Goal: Navigation & Orientation: Find specific page/section

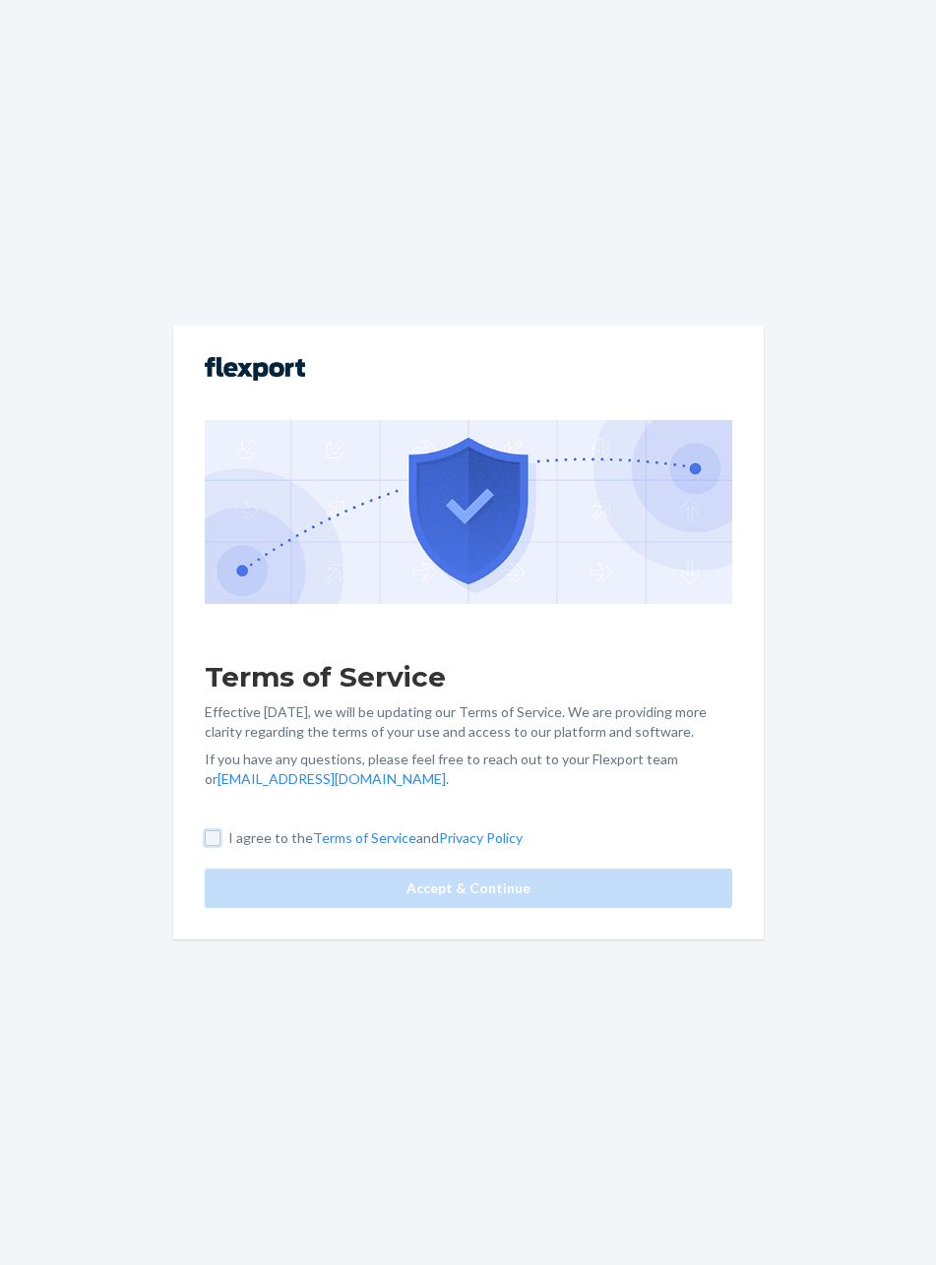
click at [211, 831] on input "I agree to the Terms of Service and Privacy Policy" at bounding box center [213, 838] width 16 height 16
checkbox input "true"
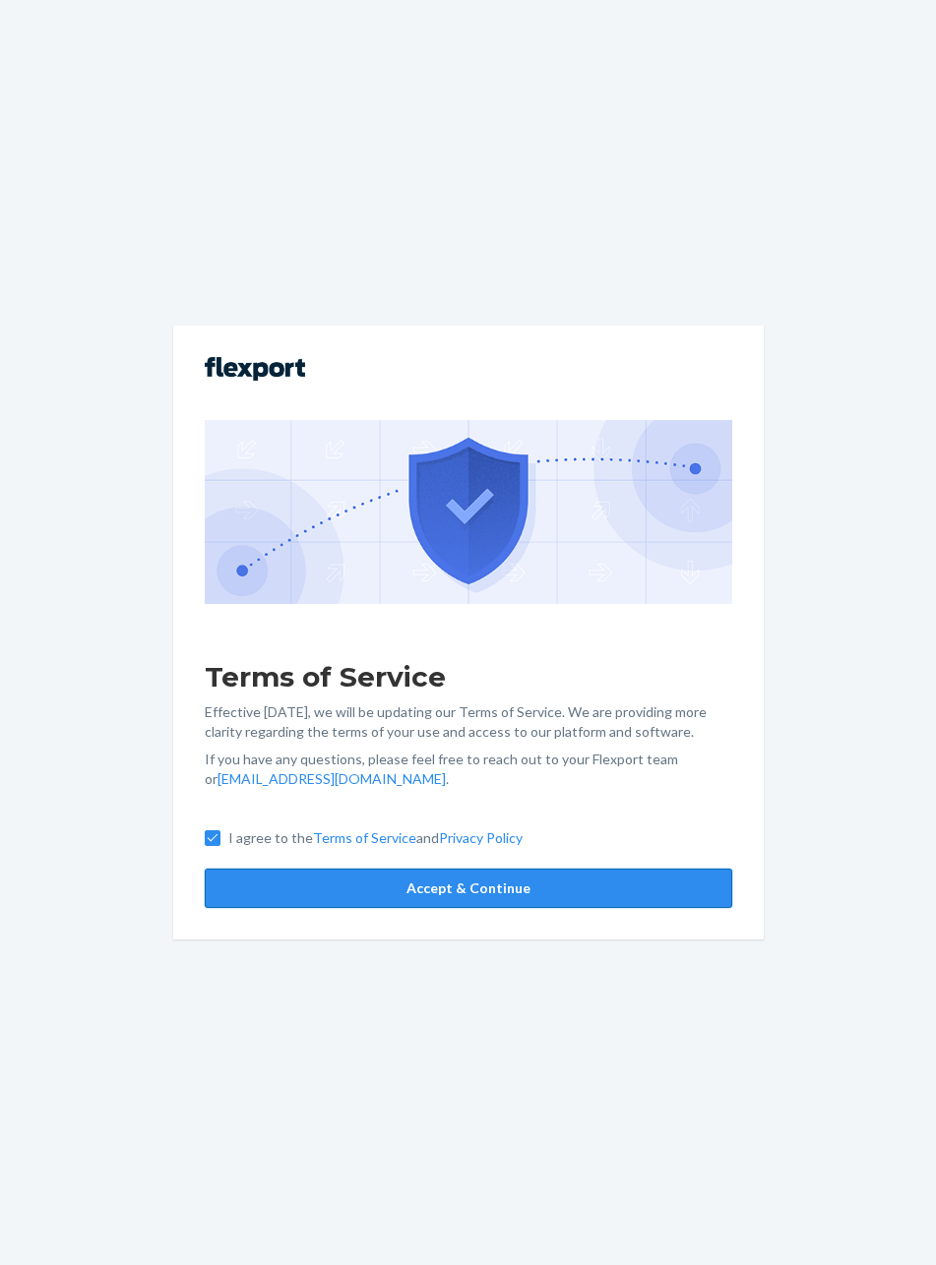
click at [320, 899] on button "Accept & Continue" at bounding box center [468, 888] width 527 height 39
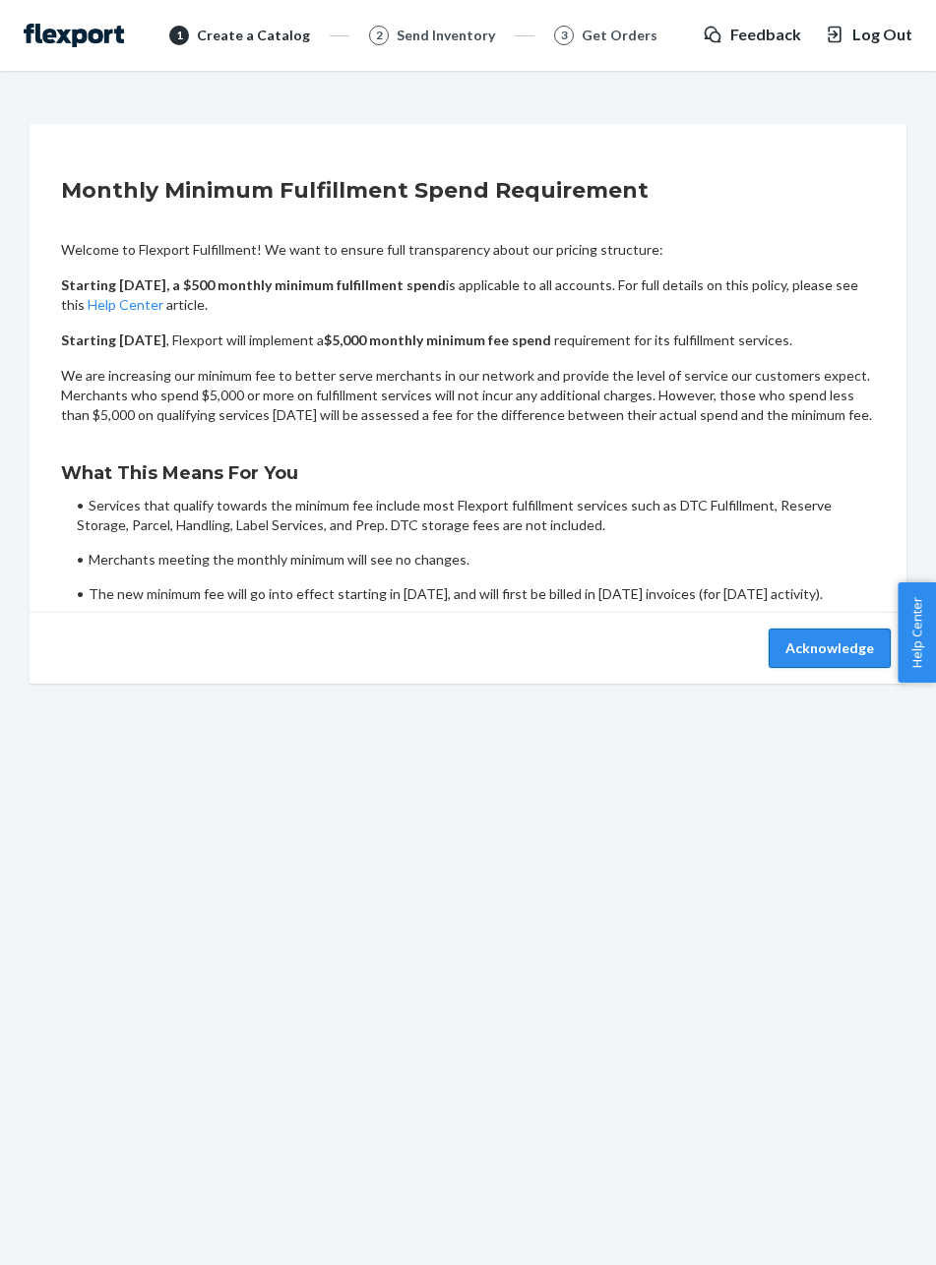
click at [831, 668] on button "Acknowledge" at bounding box center [829, 648] width 122 height 39
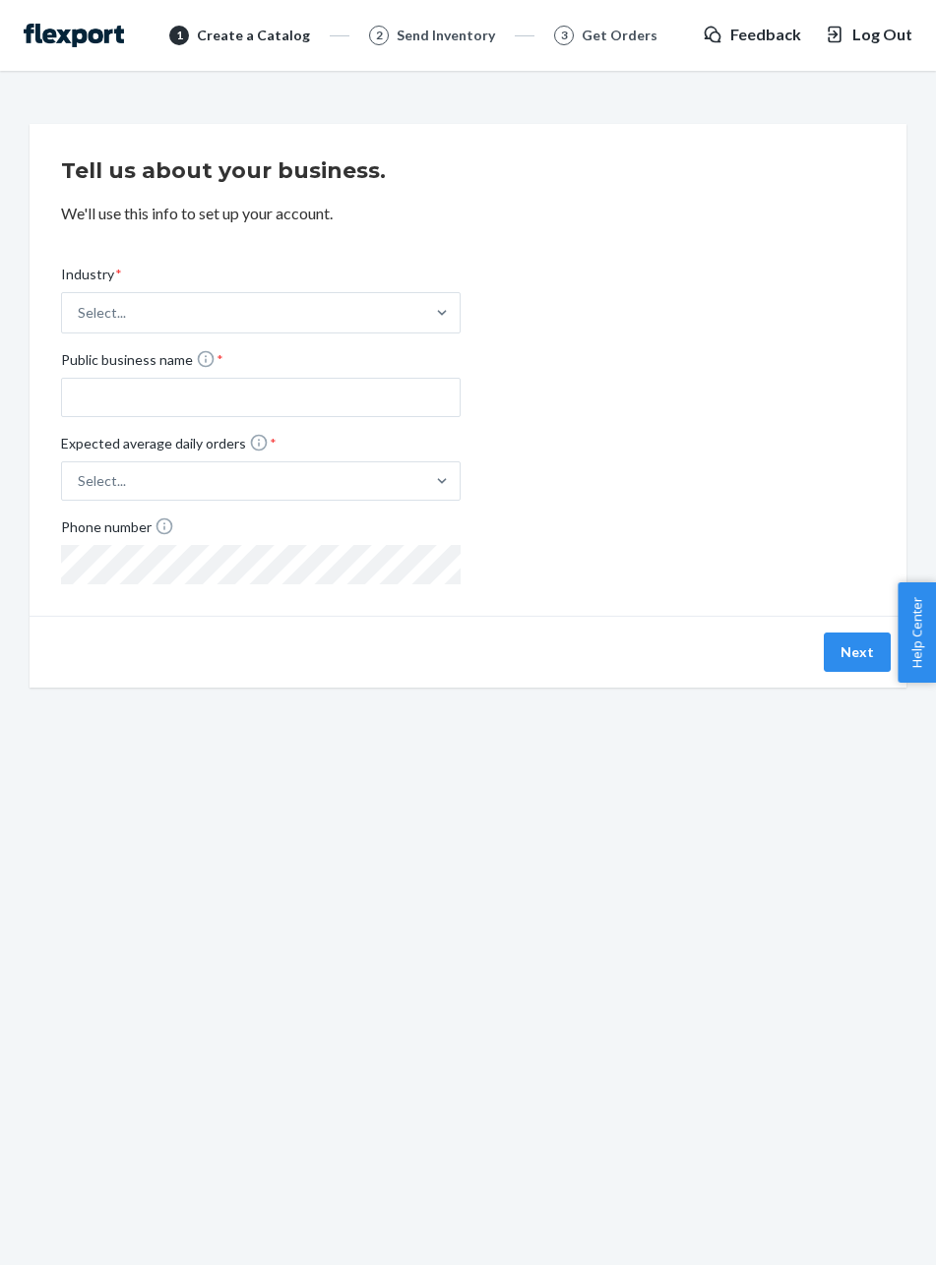
click at [873, 39] on span "Log Out" at bounding box center [882, 35] width 60 height 23
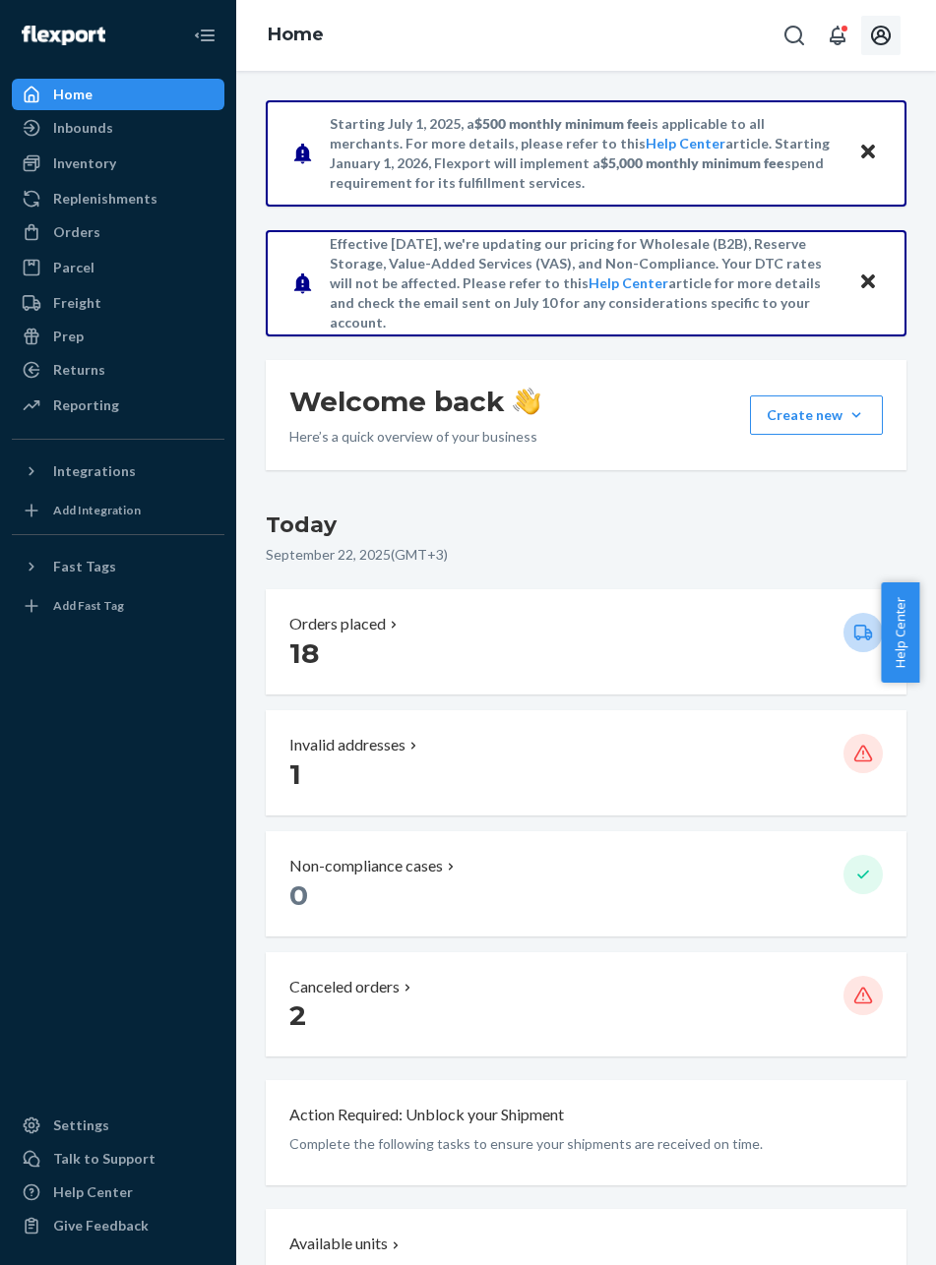
click at [882, 44] on icon "Open account menu" at bounding box center [881, 36] width 20 height 20
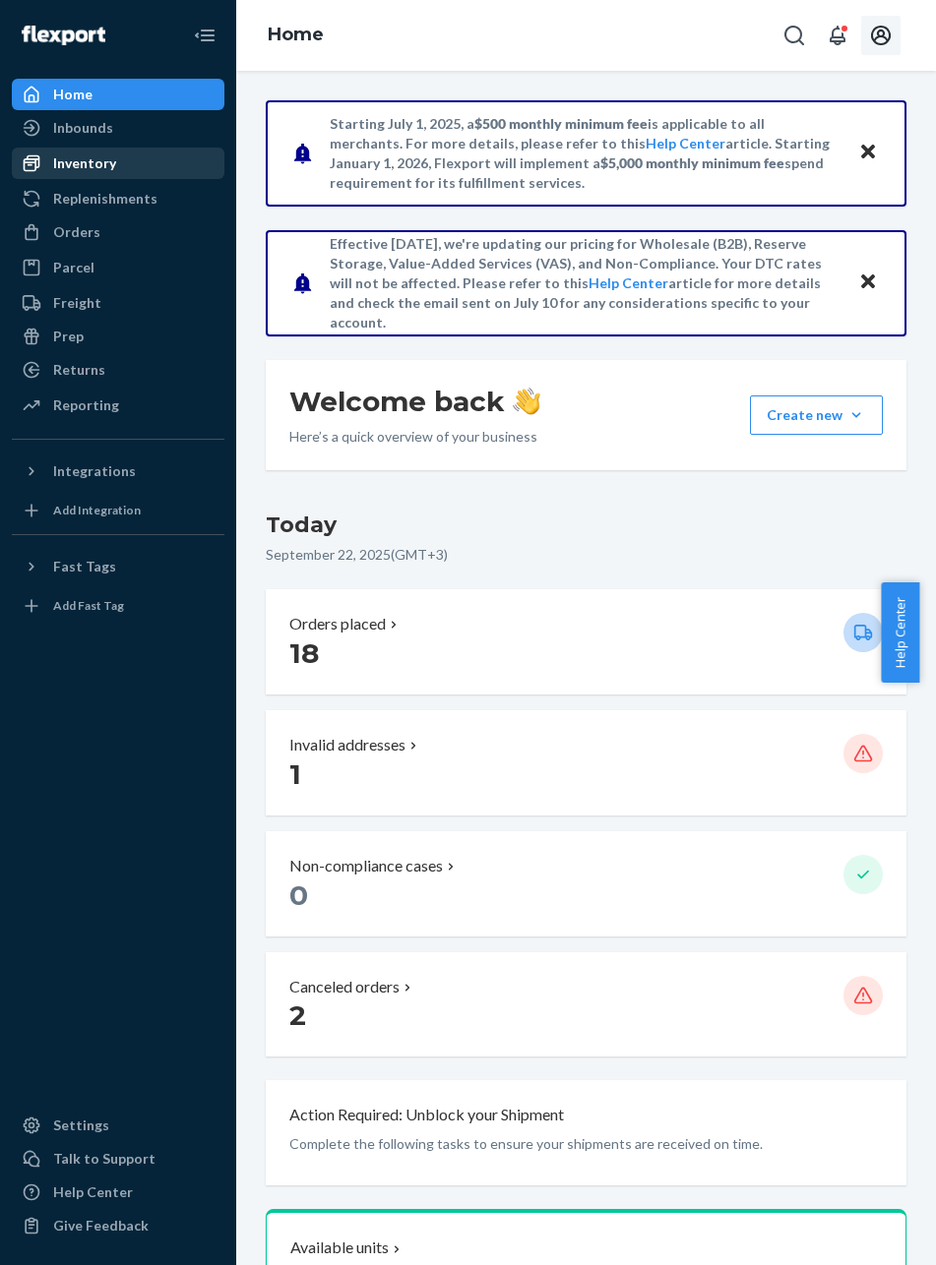
click at [70, 166] on div "Inventory" at bounding box center [84, 163] width 63 height 20
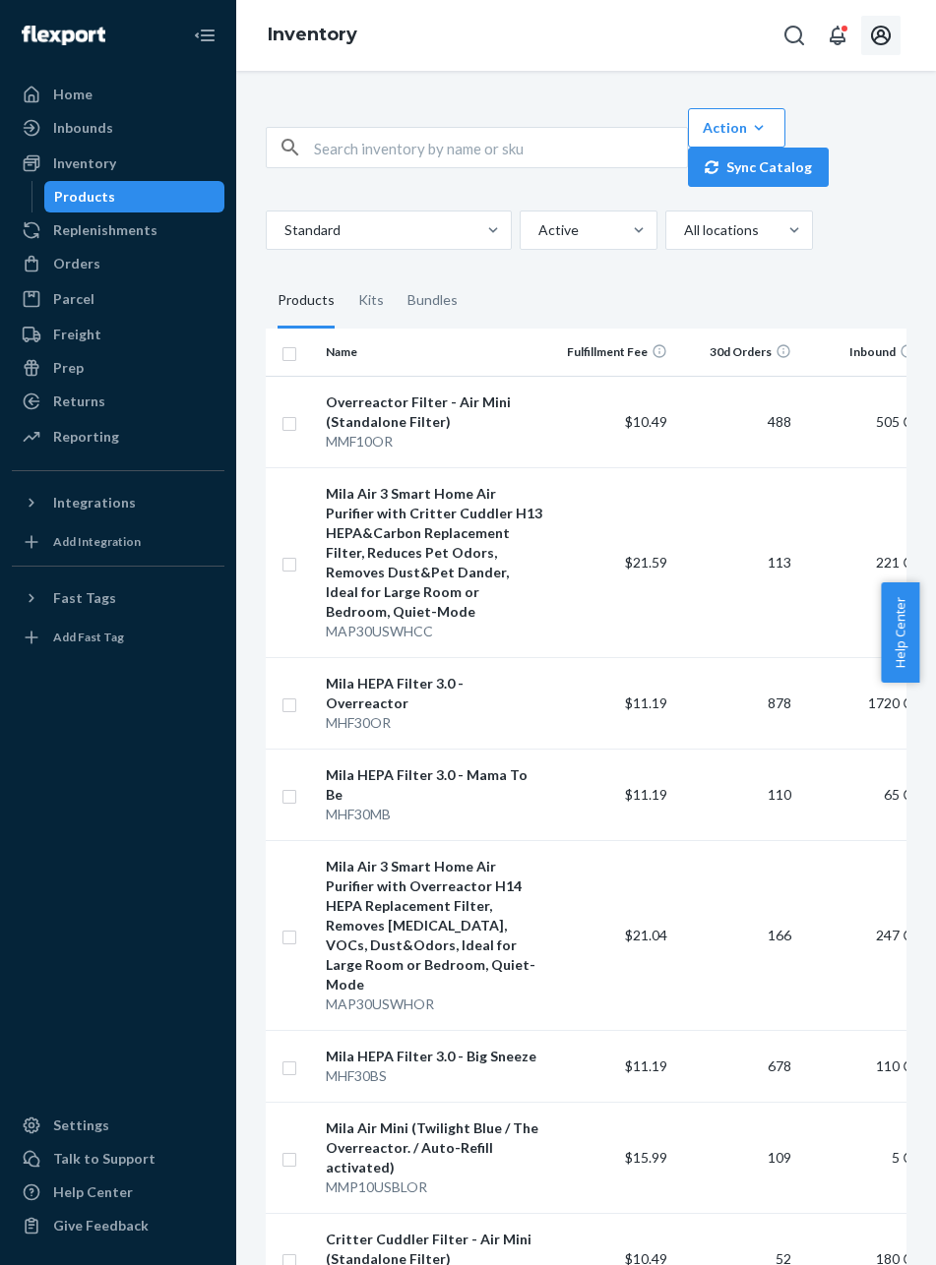
click at [889, 33] on icon "Open account menu" at bounding box center [881, 36] width 20 height 20
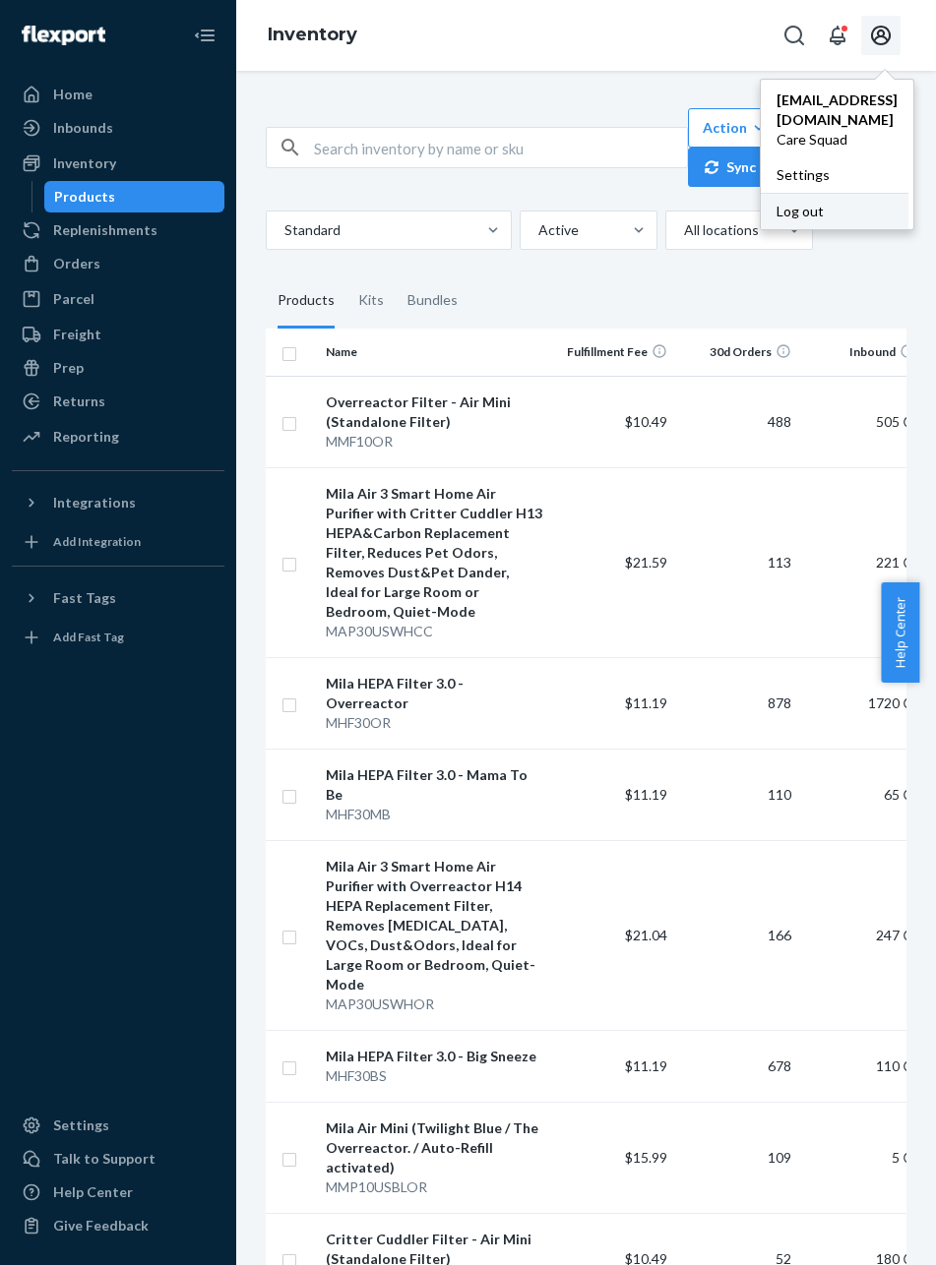
click at [774, 199] on div "Log out" at bounding box center [835, 211] width 148 height 36
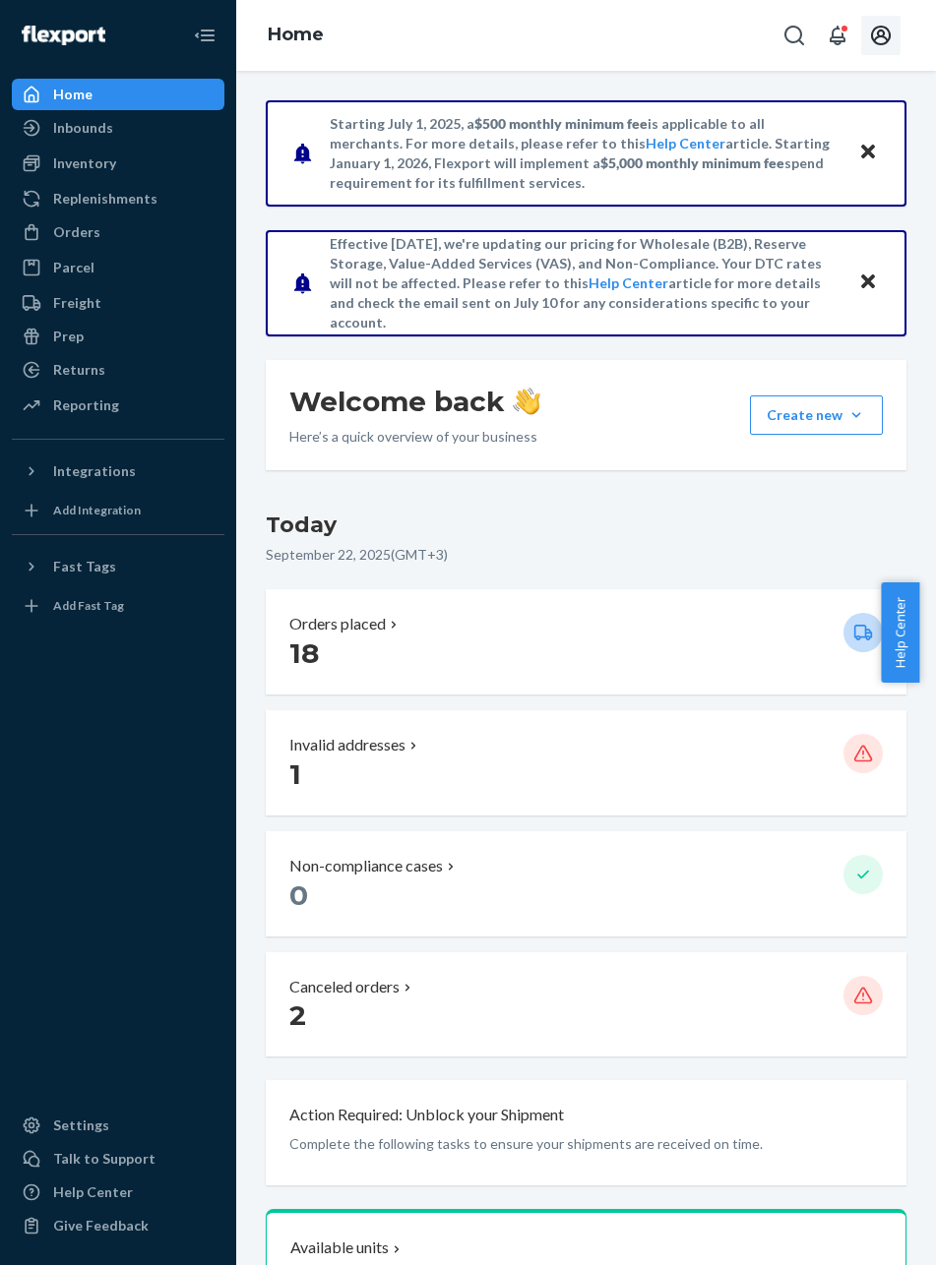
click at [872, 32] on icon "Open account menu" at bounding box center [881, 36] width 20 height 20
click at [786, 193] on div "Log out" at bounding box center [835, 211] width 148 height 36
click at [880, 48] on button "Open account menu" at bounding box center [880, 35] width 39 height 39
click at [793, 193] on div "Log out" at bounding box center [835, 211] width 148 height 36
